Goal: Task Accomplishment & Management: Use online tool/utility

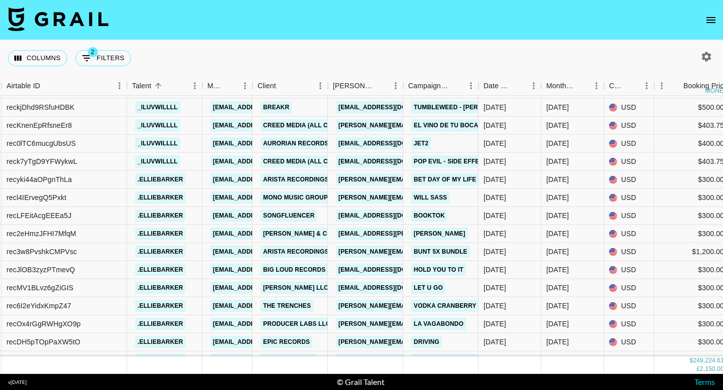
scroll to position [7182, 207]
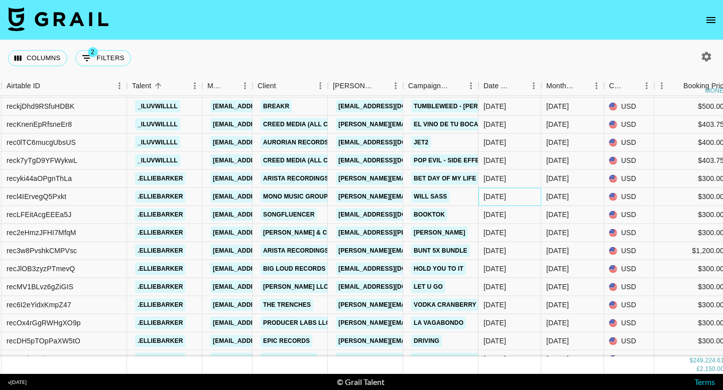
click at [498, 197] on div "[DATE]" at bounding box center [494, 197] width 23 height 10
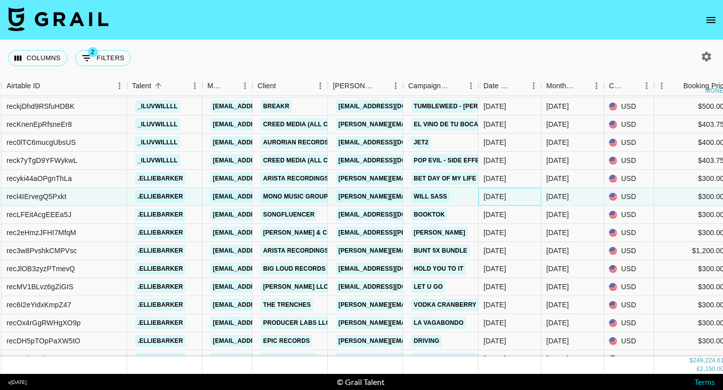
scroll to position [7212, 207]
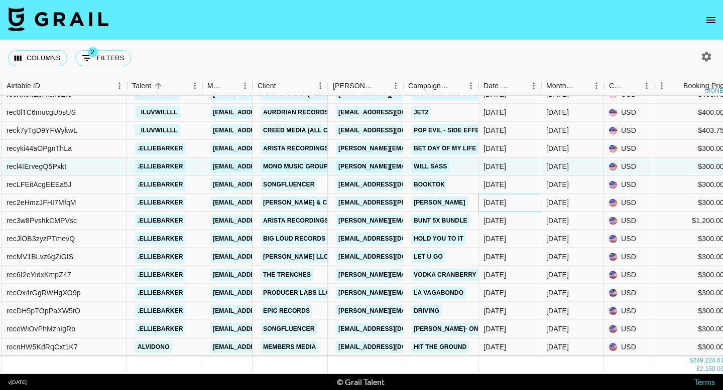
click at [506, 202] on div "[DATE]" at bounding box center [494, 203] width 23 height 10
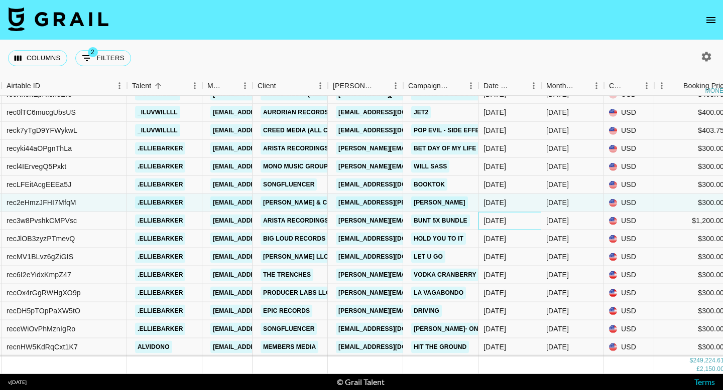
click at [506, 219] on div "[DATE]" at bounding box center [494, 221] width 23 height 10
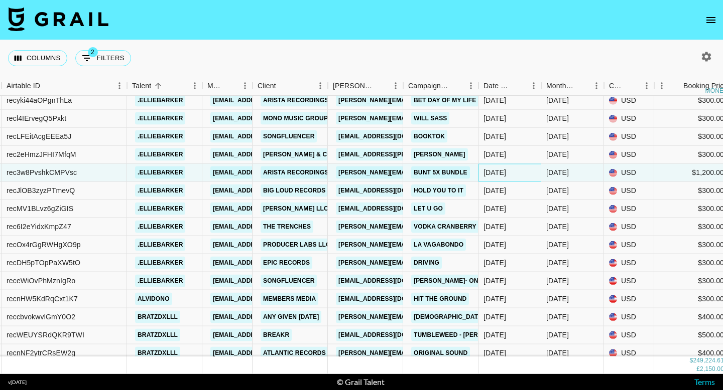
scroll to position [7266, 207]
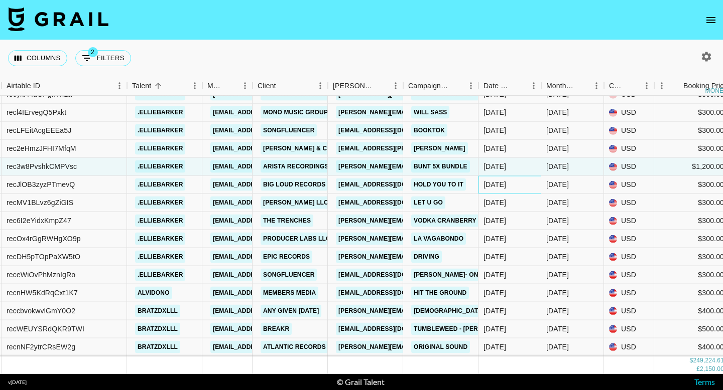
click at [506, 187] on div "[DATE]" at bounding box center [494, 185] width 23 height 10
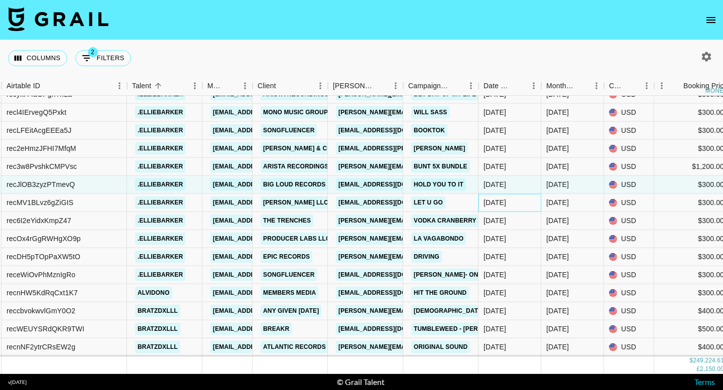
click at [507, 208] on div "[DATE]" at bounding box center [509, 203] width 63 height 18
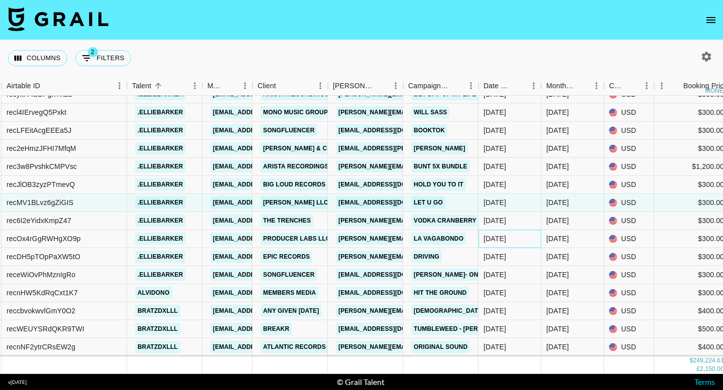
click at [506, 235] on div "[DATE]" at bounding box center [494, 239] width 23 height 10
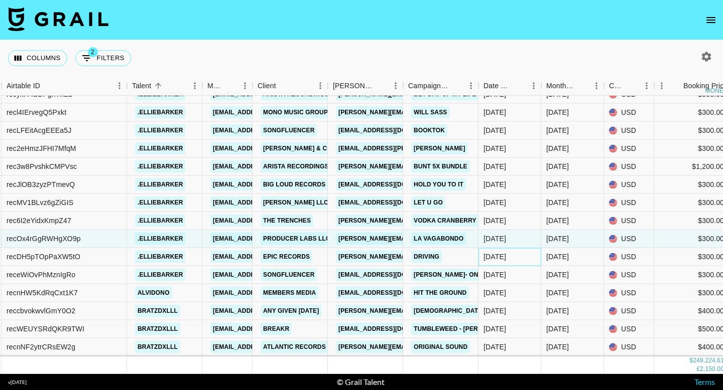
click at [511, 251] on div "[DATE]" at bounding box center [509, 257] width 63 height 18
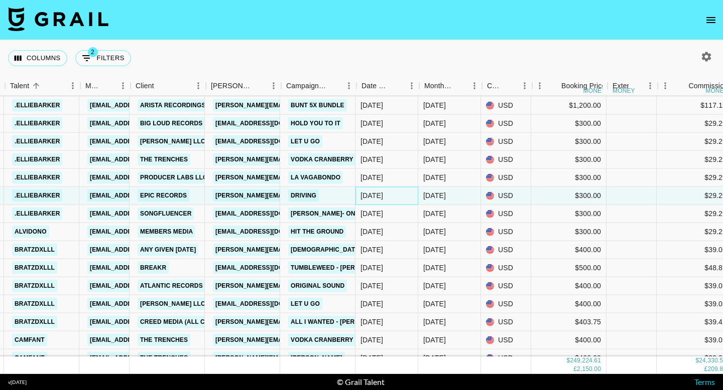
scroll to position [7327, 327]
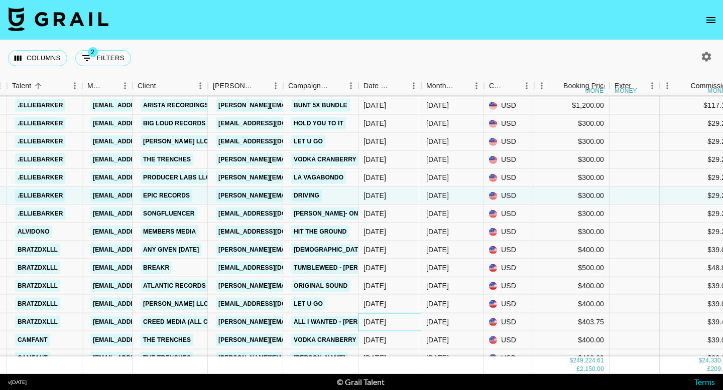
click at [391, 314] on div "[DATE]" at bounding box center [389, 323] width 63 height 18
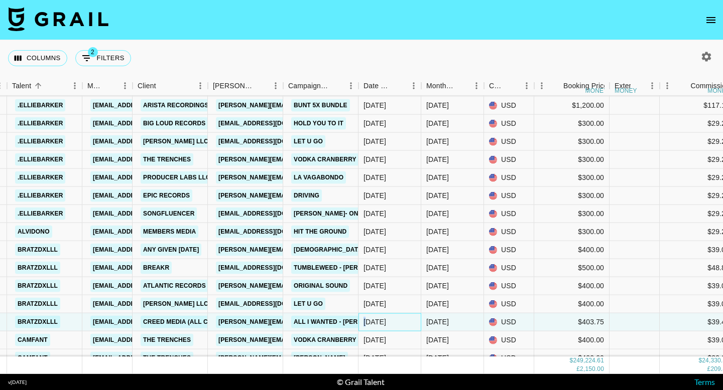
click at [391, 314] on div "[DATE]" at bounding box center [389, 323] width 63 height 18
click at [396, 308] on div "[DATE]" at bounding box center [389, 305] width 63 height 18
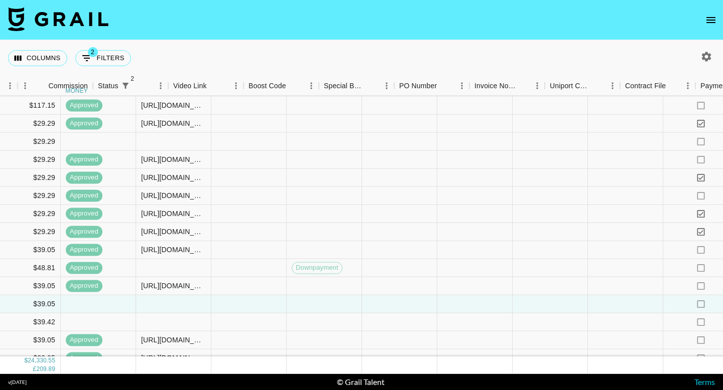
scroll to position [7327, 955]
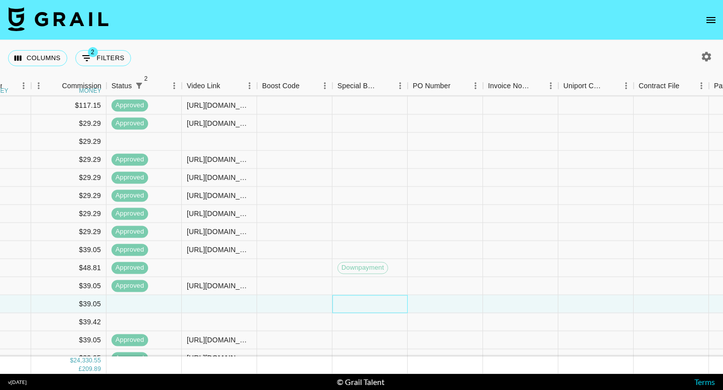
click at [358, 300] on div at bounding box center [369, 305] width 75 height 18
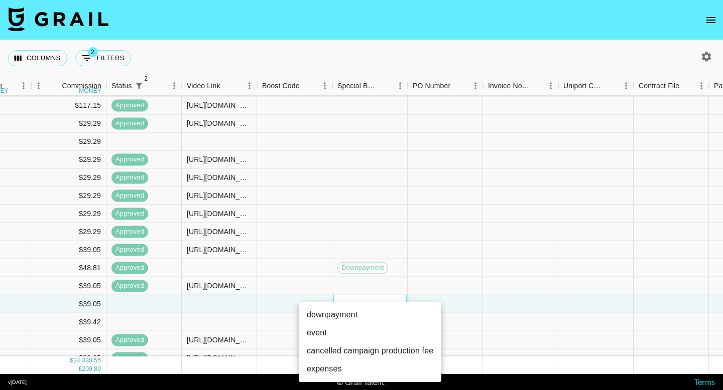
click at [362, 317] on li "downpayment" at bounding box center [370, 315] width 143 height 18
type input "downpayment"
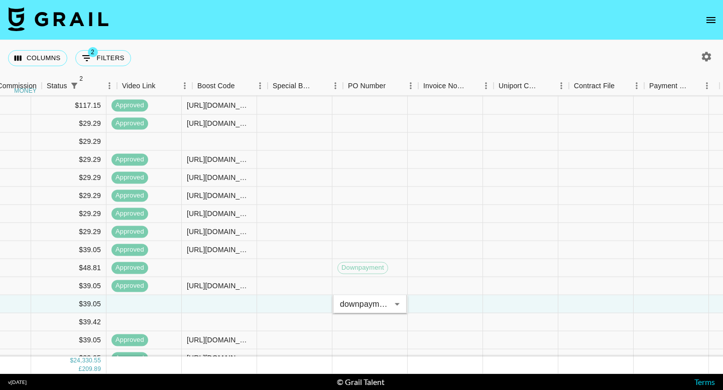
scroll to position [7327, 1207]
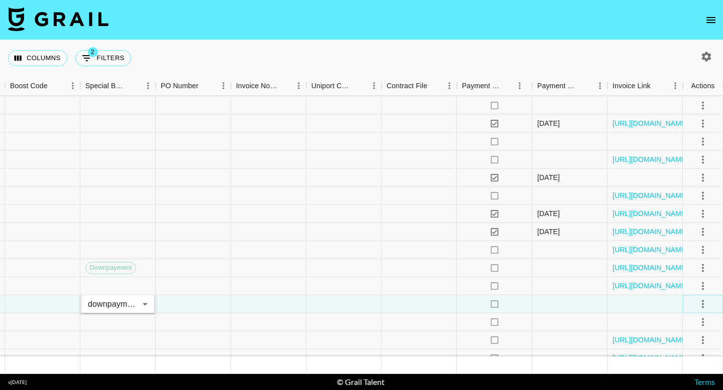
click at [705, 308] on icon "select merge strategy" at bounding box center [703, 304] width 12 height 12
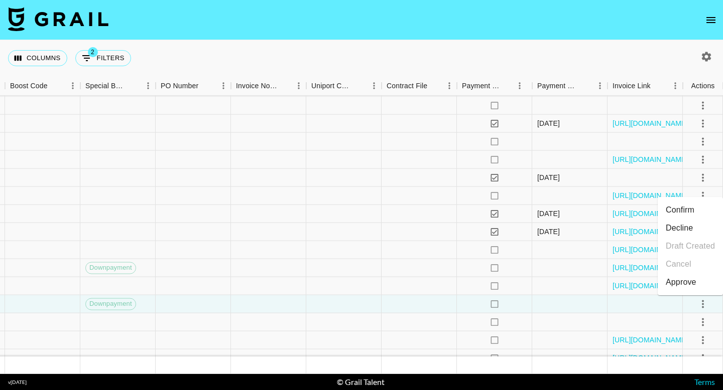
click at [698, 283] on li "Approve" at bounding box center [690, 283] width 65 height 18
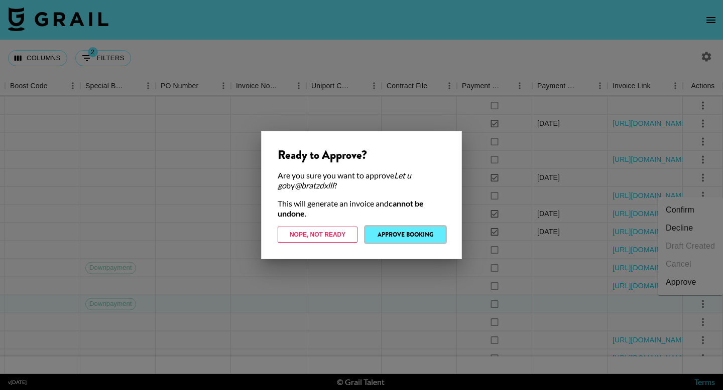
click at [426, 232] on button "Approve Booking" at bounding box center [405, 235] width 80 height 16
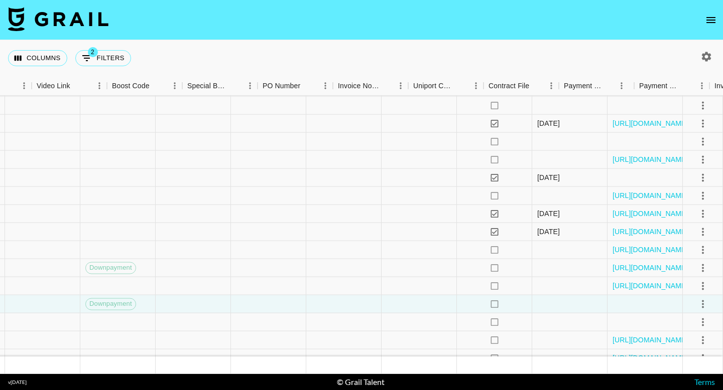
scroll to position [7327, 397]
